Goal: Information Seeking & Learning: Learn about a topic

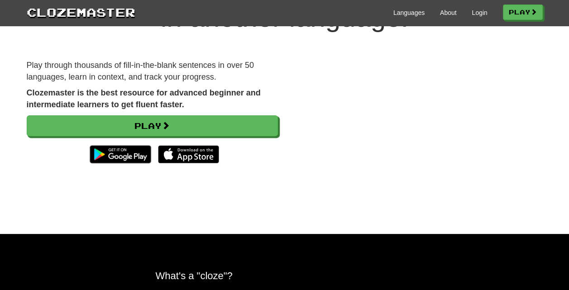
scroll to position [95, 0]
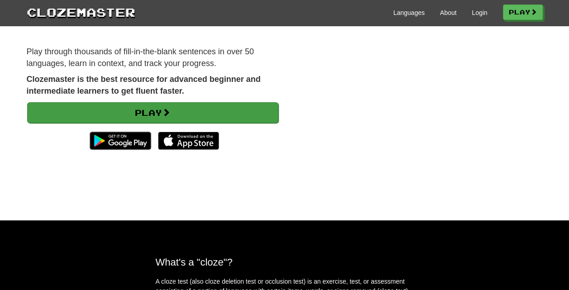
click at [204, 103] on div "Play through thousands of fill-in-the-blank sentences in over 50 languages, lea…" at bounding box center [152, 104] width 265 height 117
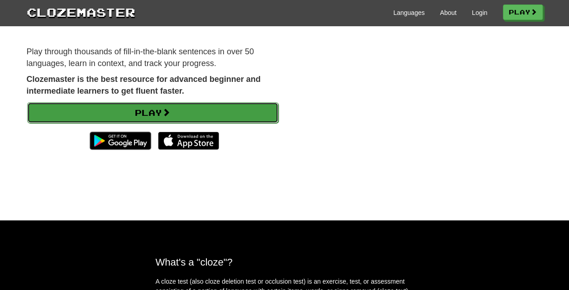
click at [204, 103] on link "Play" at bounding box center [152, 112] width 251 height 21
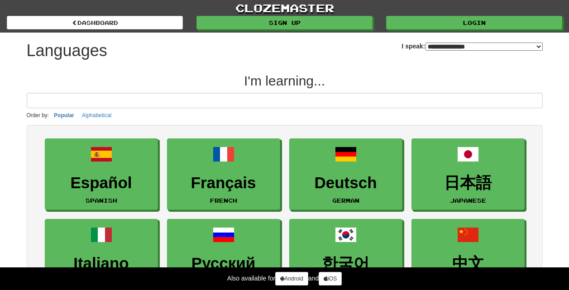
select select "*******"
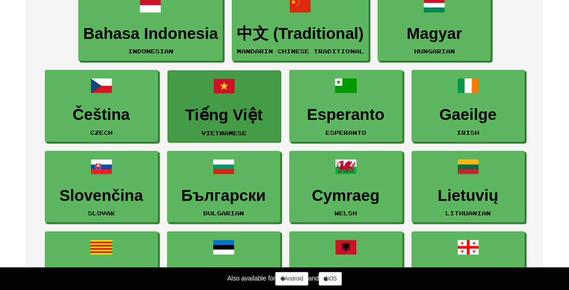
scroll to position [796, 0]
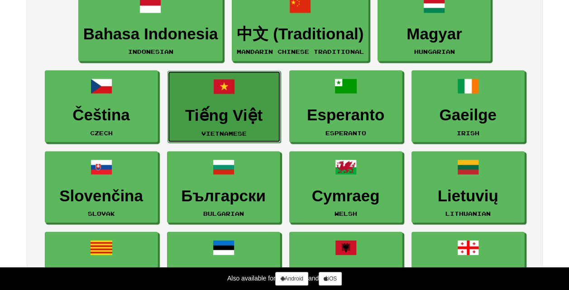
click at [228, 107] on h3 "Tiếng Việt" at bounding box center [224, 115] width 103 height 18
